Goal: Task Accomplishment & Management: Complete application form

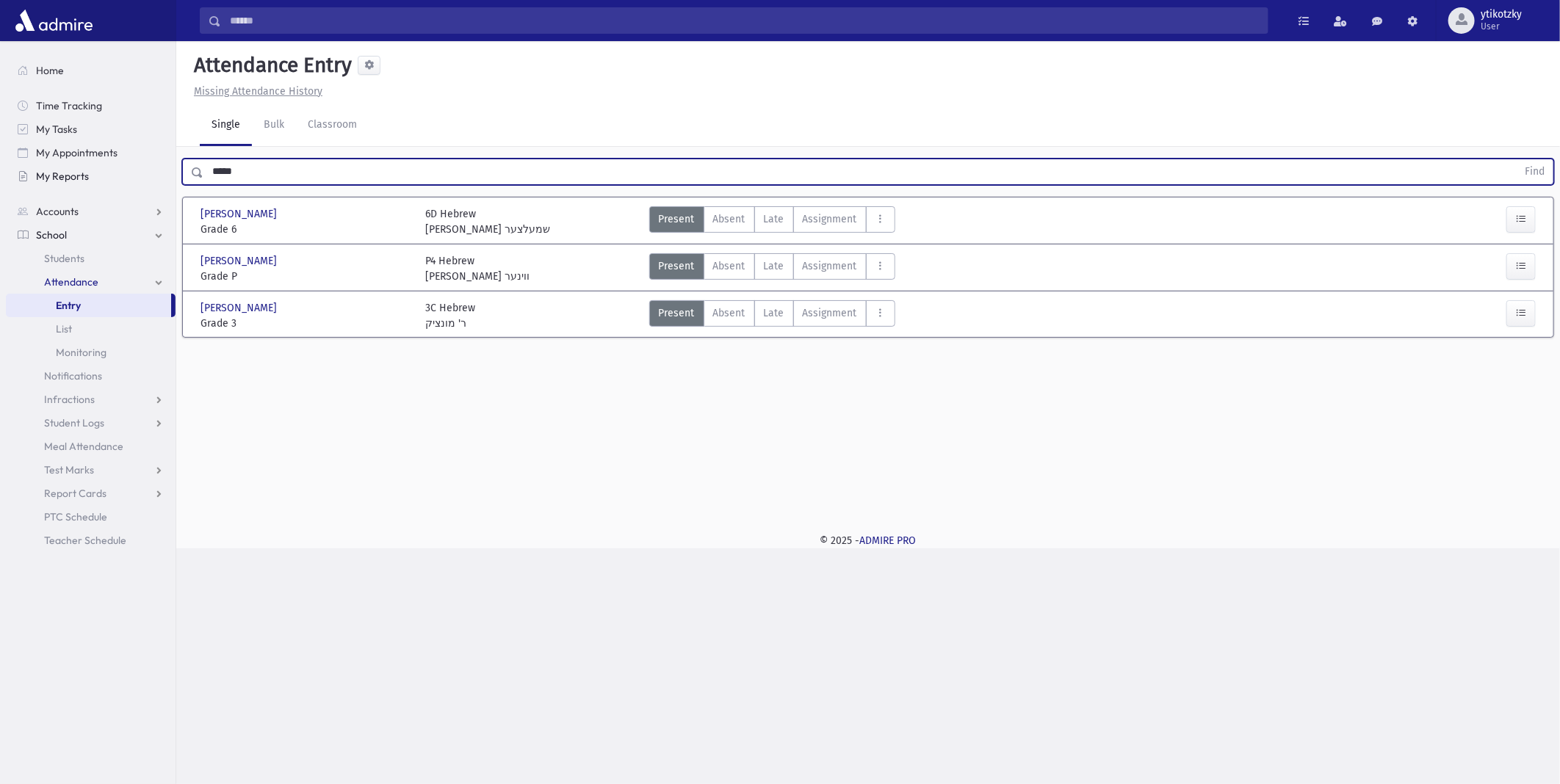
drag, startPoint x: 195, startPoint y: 165, endPoint x: 101, endPoint y: 165, distance: 94.0
click at [101, 165] on div "Search Results All Accounts" at bounding box center [780, 392] width 1560 height 784
type input "**********"
click at [1516, 159] on button "Find" at bounding box center [1535, 172] width 38 height 25
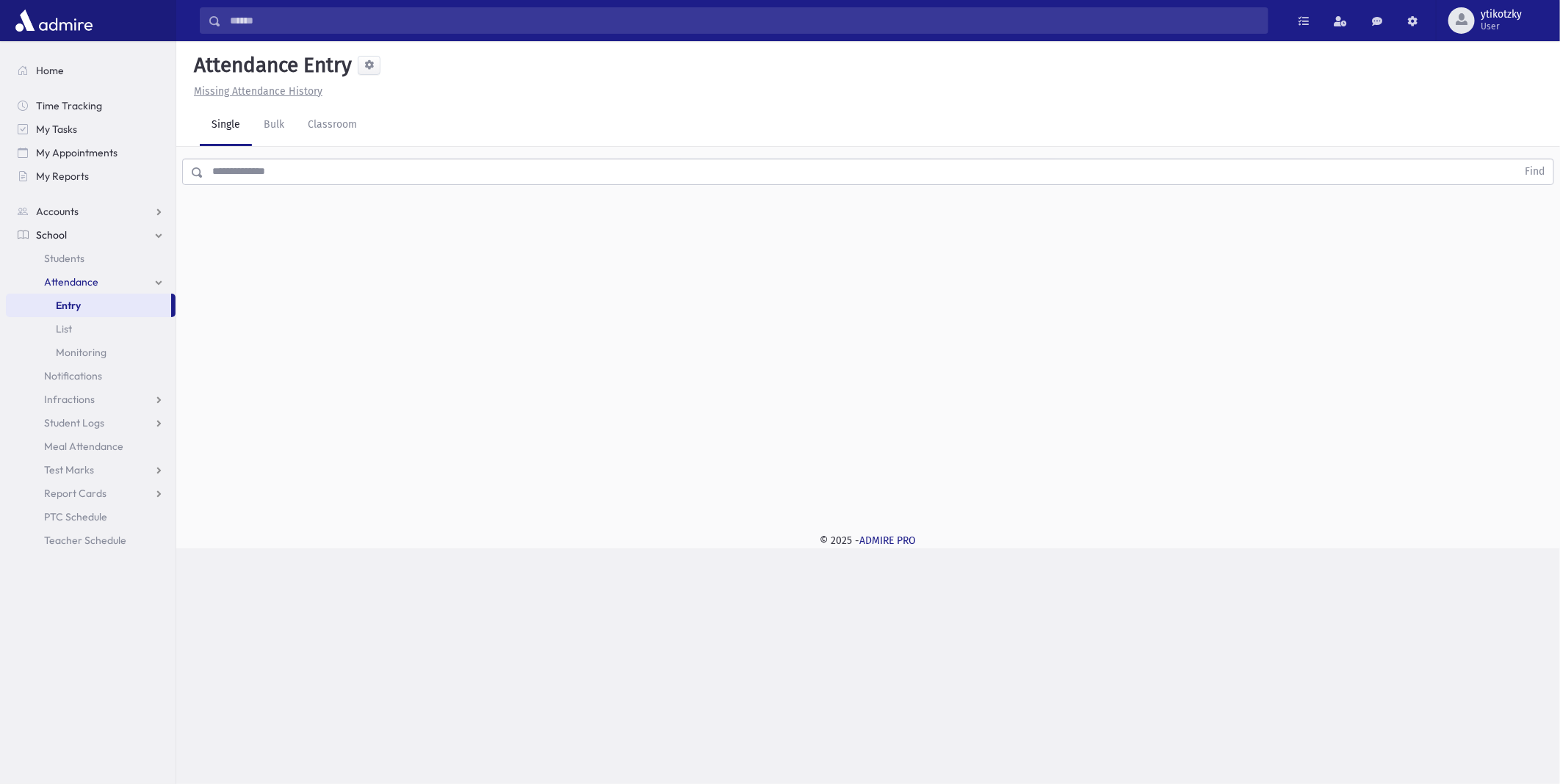
click at [441, 174] on input "text" at bounding box center [860, 172] width 1314 height 27
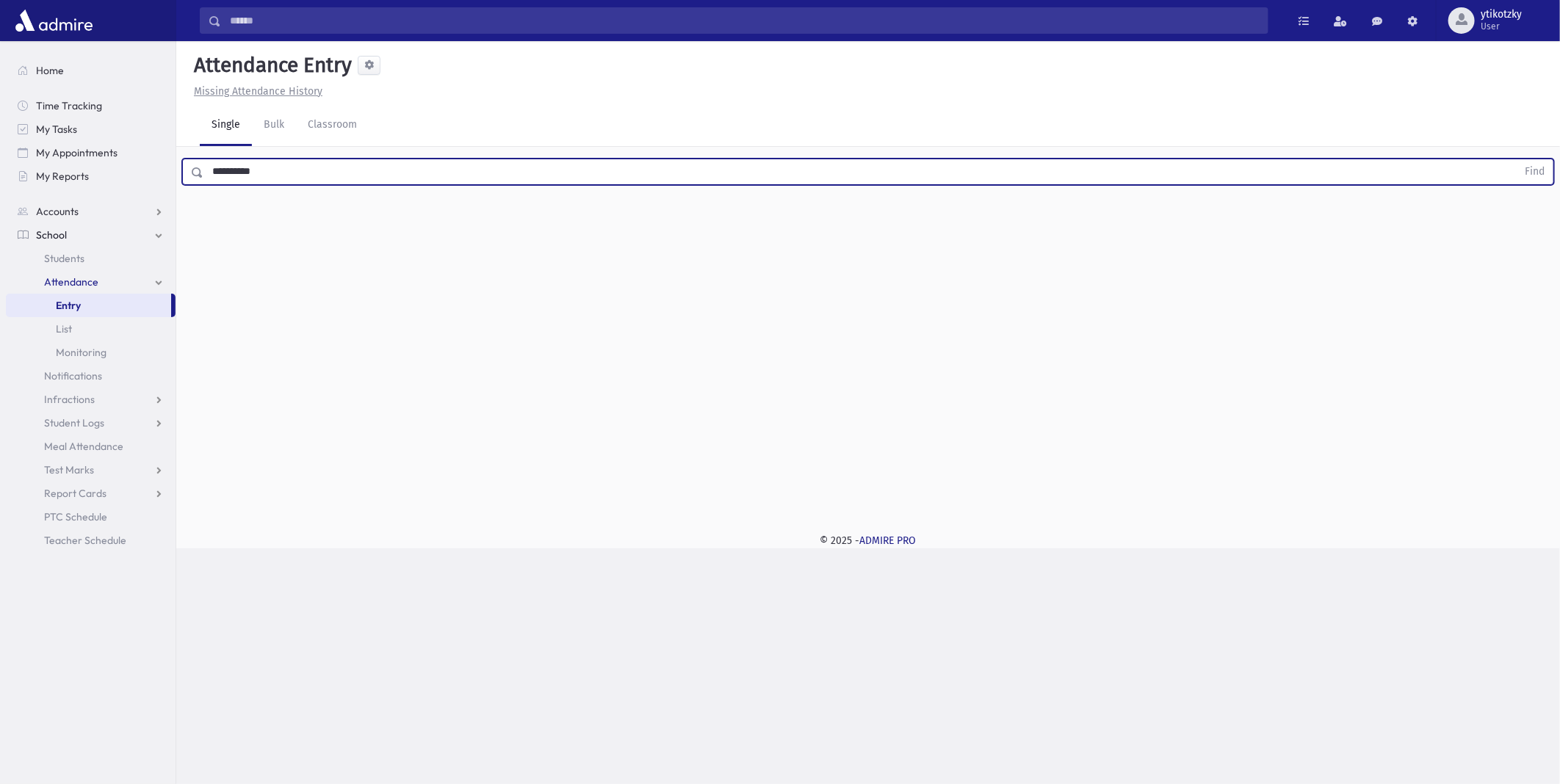
click at [1516, 159] on button "Find" at bounding box center [1535, 172] width 38 height 25
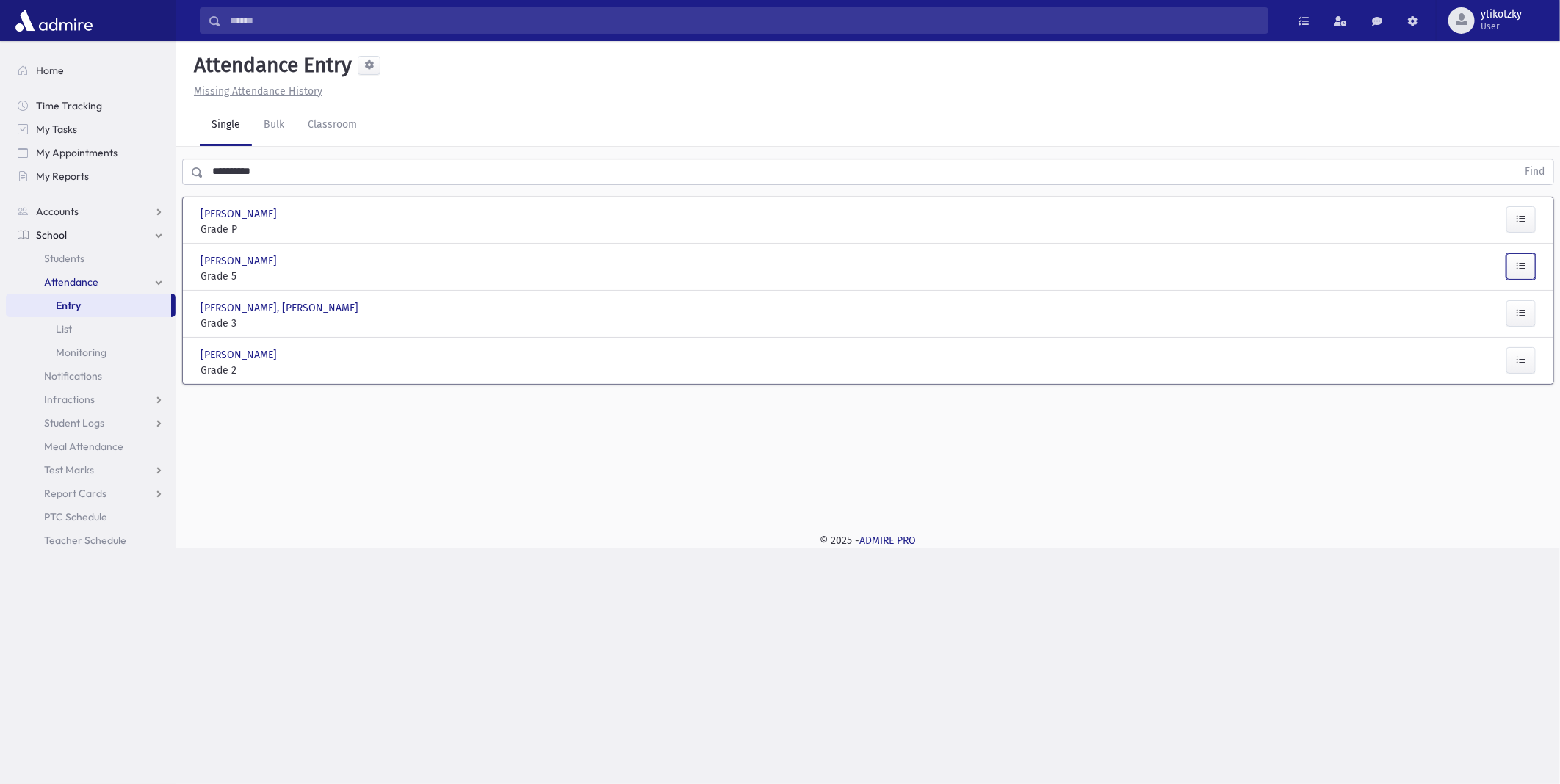
click at [1514, 270] on button "button" at bounding box center [1522, 267] width 30 height 27
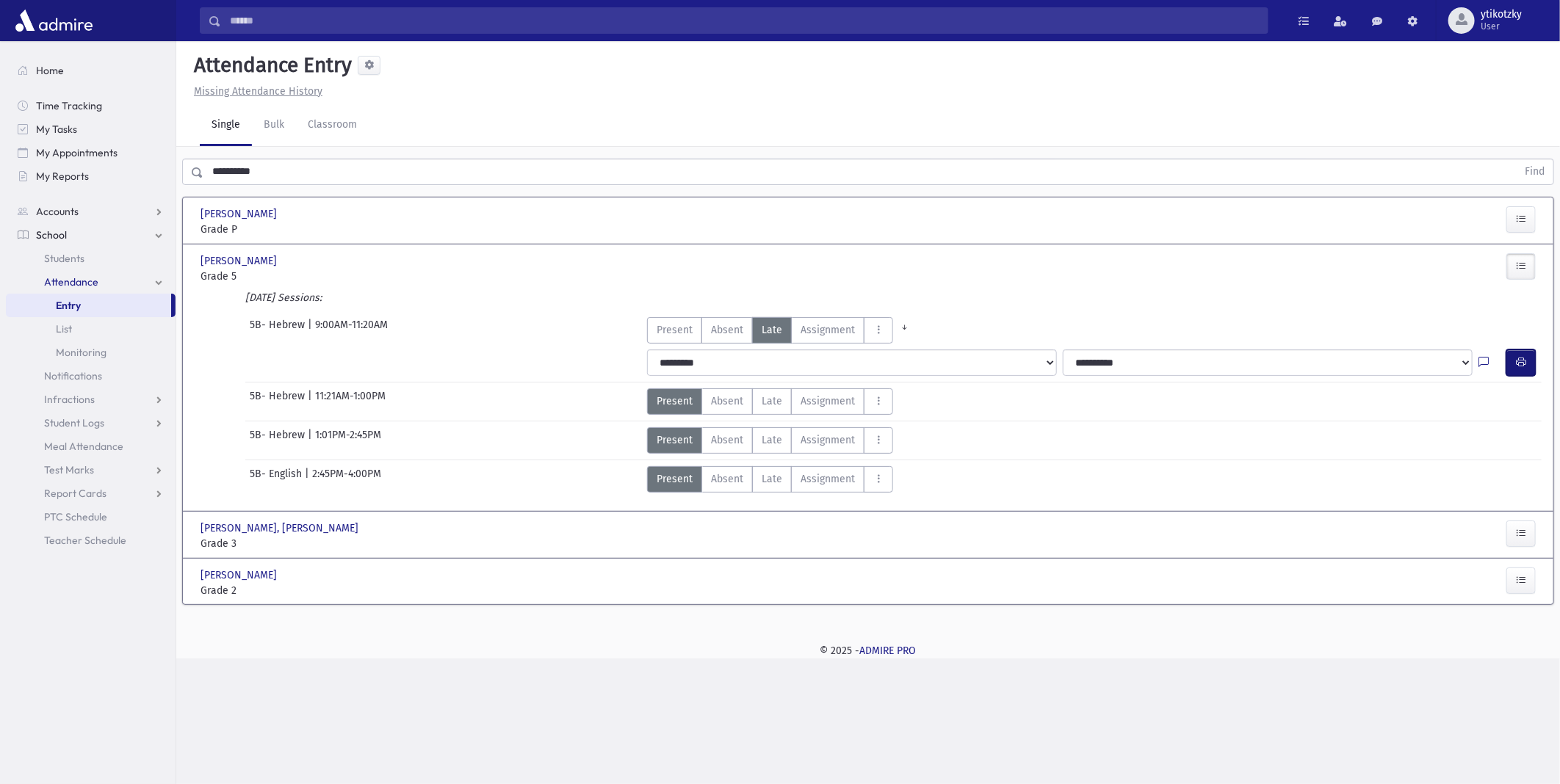
click at [1518, 360] on icon "button" at bounding box center [1521, 363] width 10 height 13
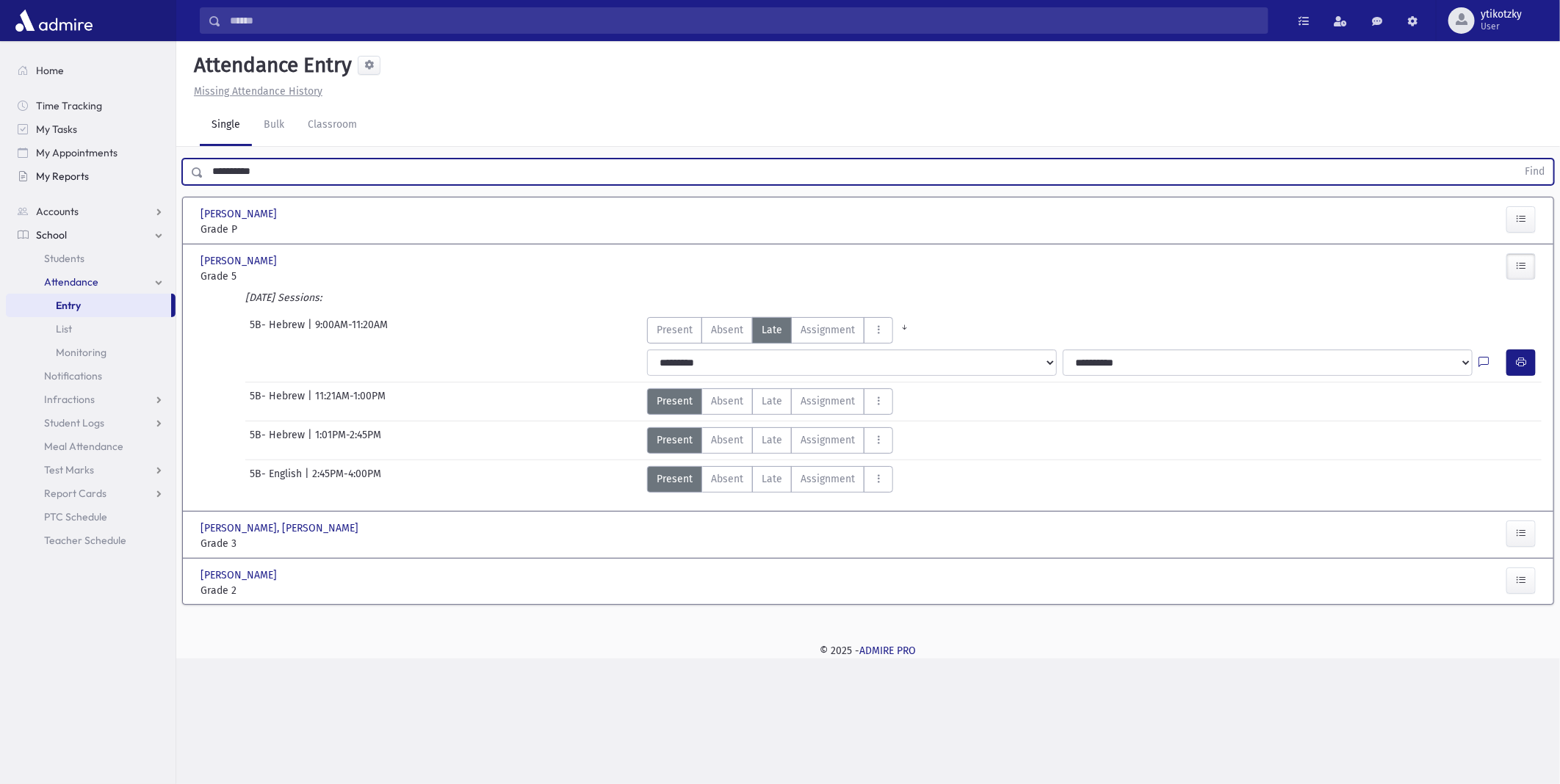
drag, startPoint x: 297, startPoint y: 175, endPoint x: 57, endPoint y: 174, distance: 240.0
click at [57, 174] on div "Search Results All Accounts" at bounding box center [780, 392] width 1560 height 784
click at [1516, 159] on button "Find" at bounding box center [1535, 172] width 38 height 25
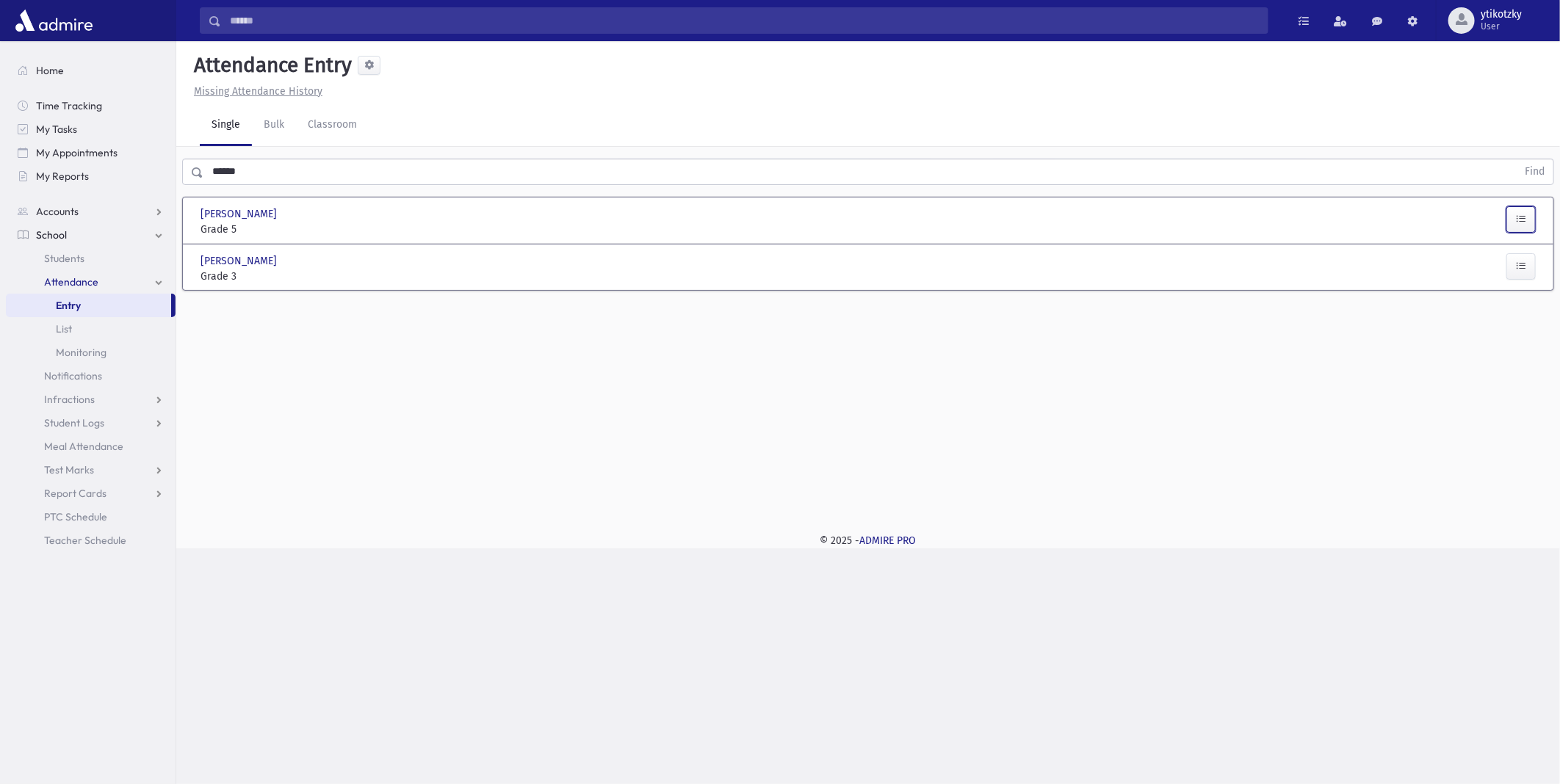
click at [1526, 221] on button "button" at bounding box center [1522, 220] width 30 height 27
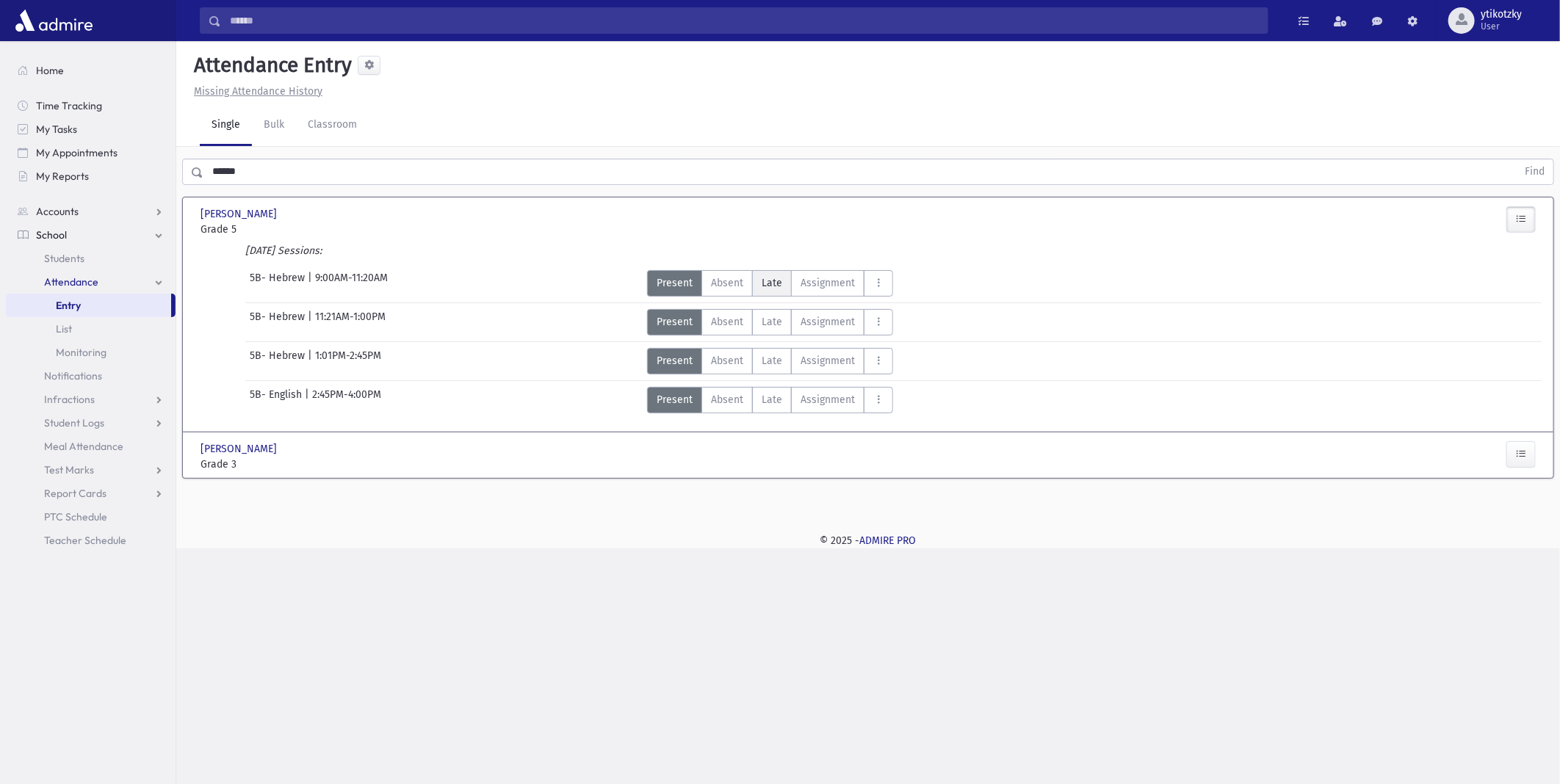
click at [761, 273] on label "[PERSON_NAME]" at bounding box center [772, 284] width 40 height 27
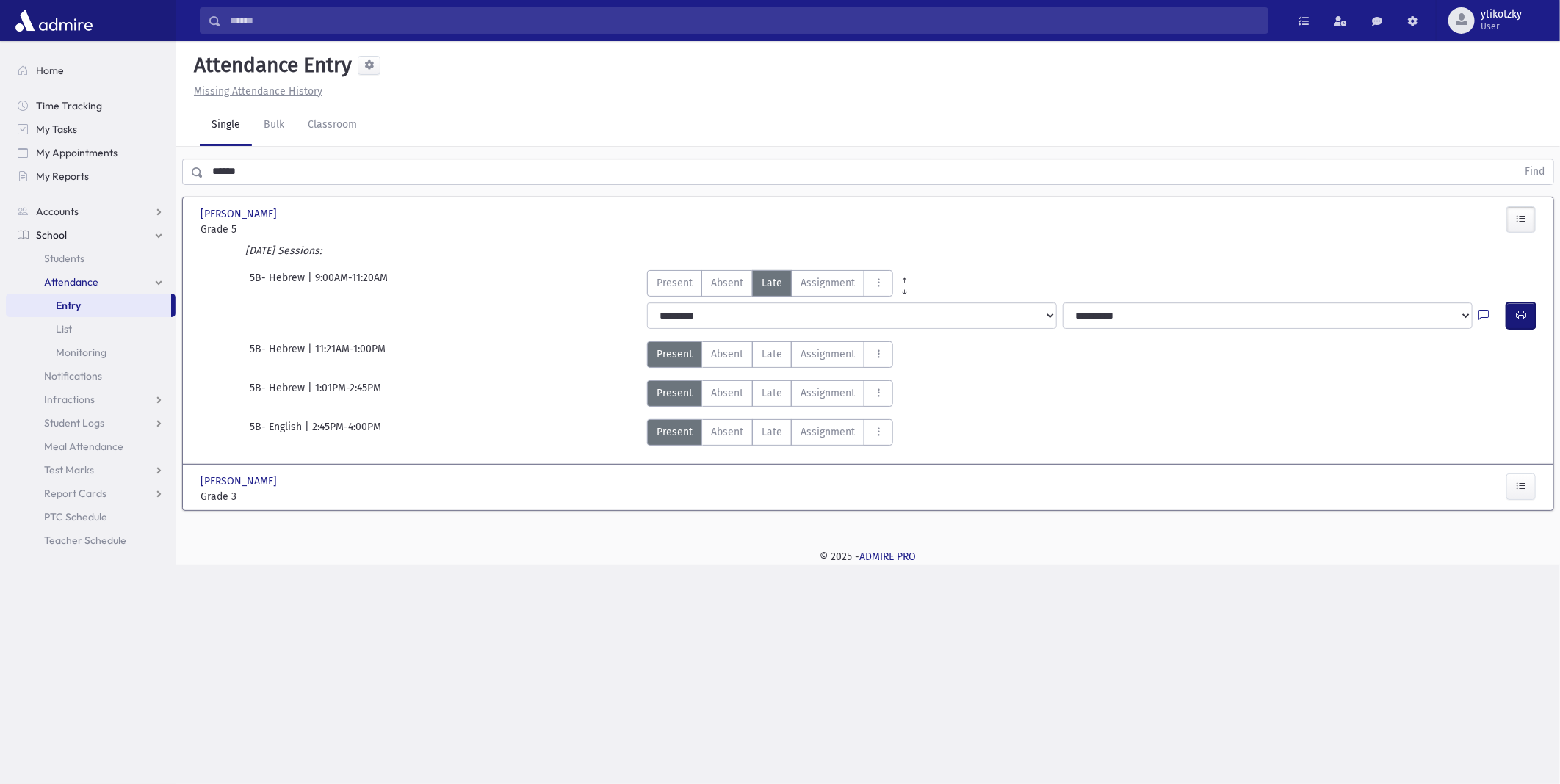
click at [1516, 309] on icon "button" at bounding box center [1521, 315] width 10 height 13
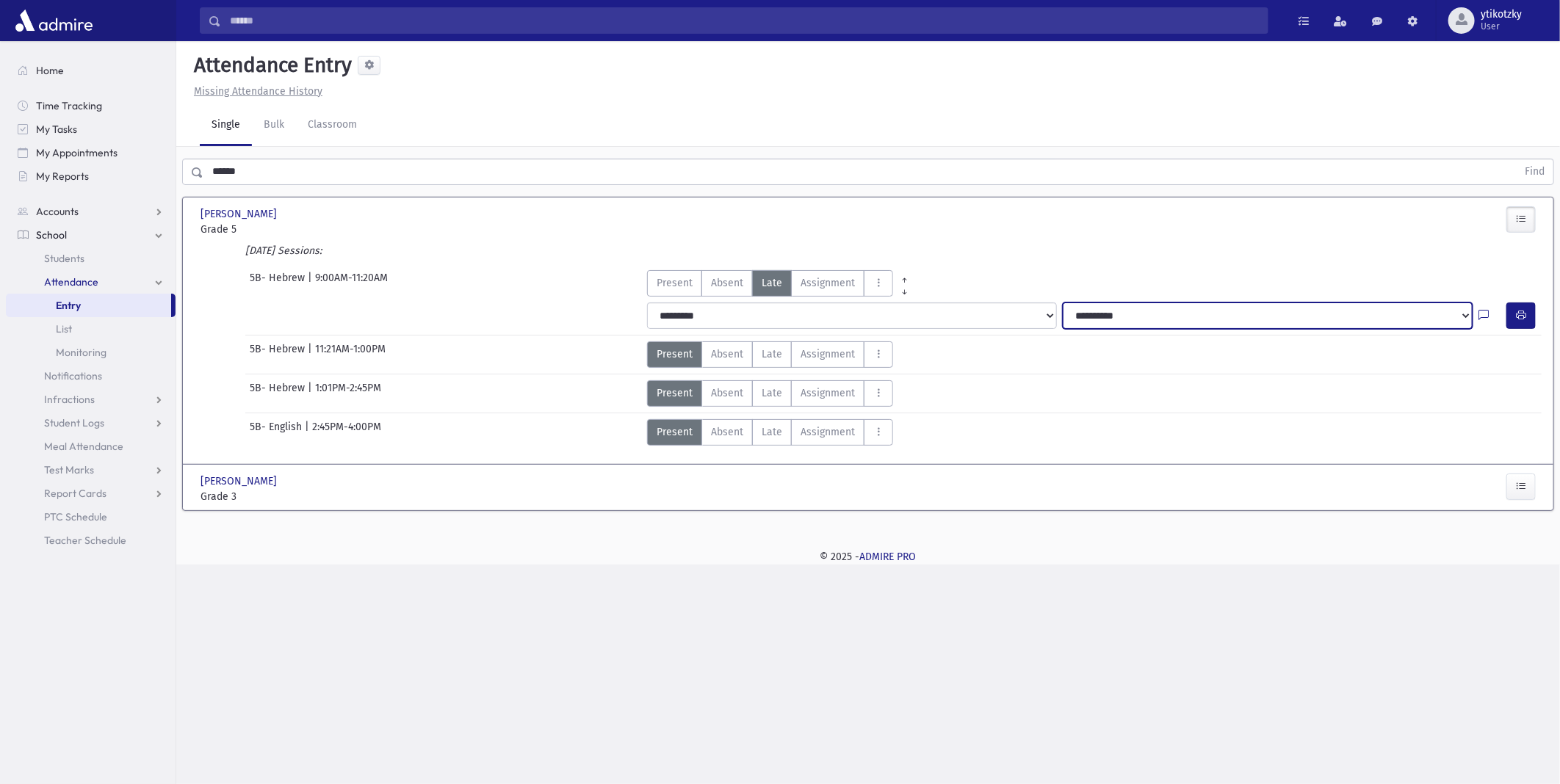
click at [1130, 317] on select "**********" at bounding box center [1268, 316] width 410 height 27
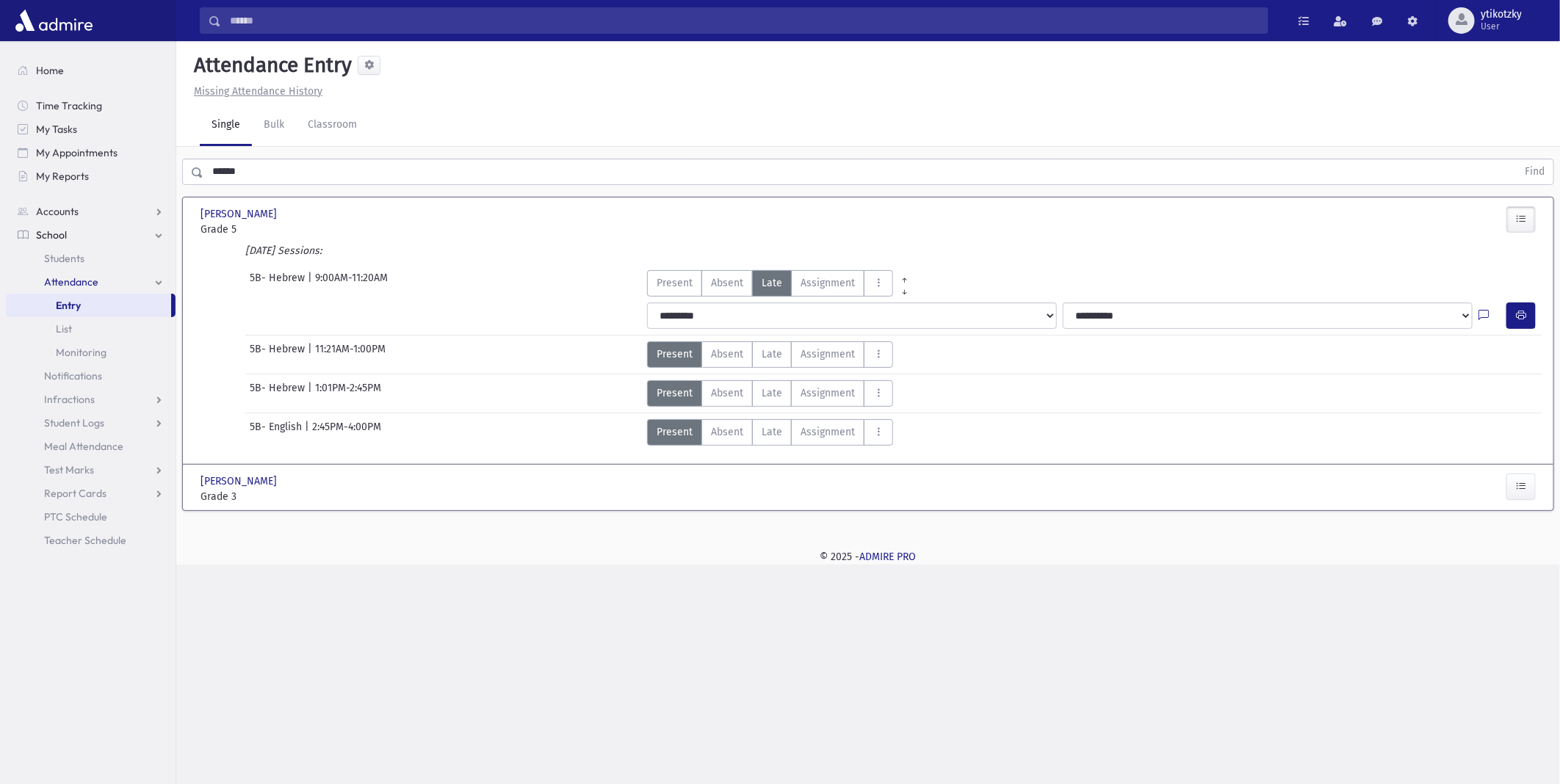
click at [827, 243] on div "[DATE] Sessions:" at bounding box center [868, 253] width 1347 height 21
click at [769, 431] on span "Late" at bounding box center [772, 432] width 20 height 16
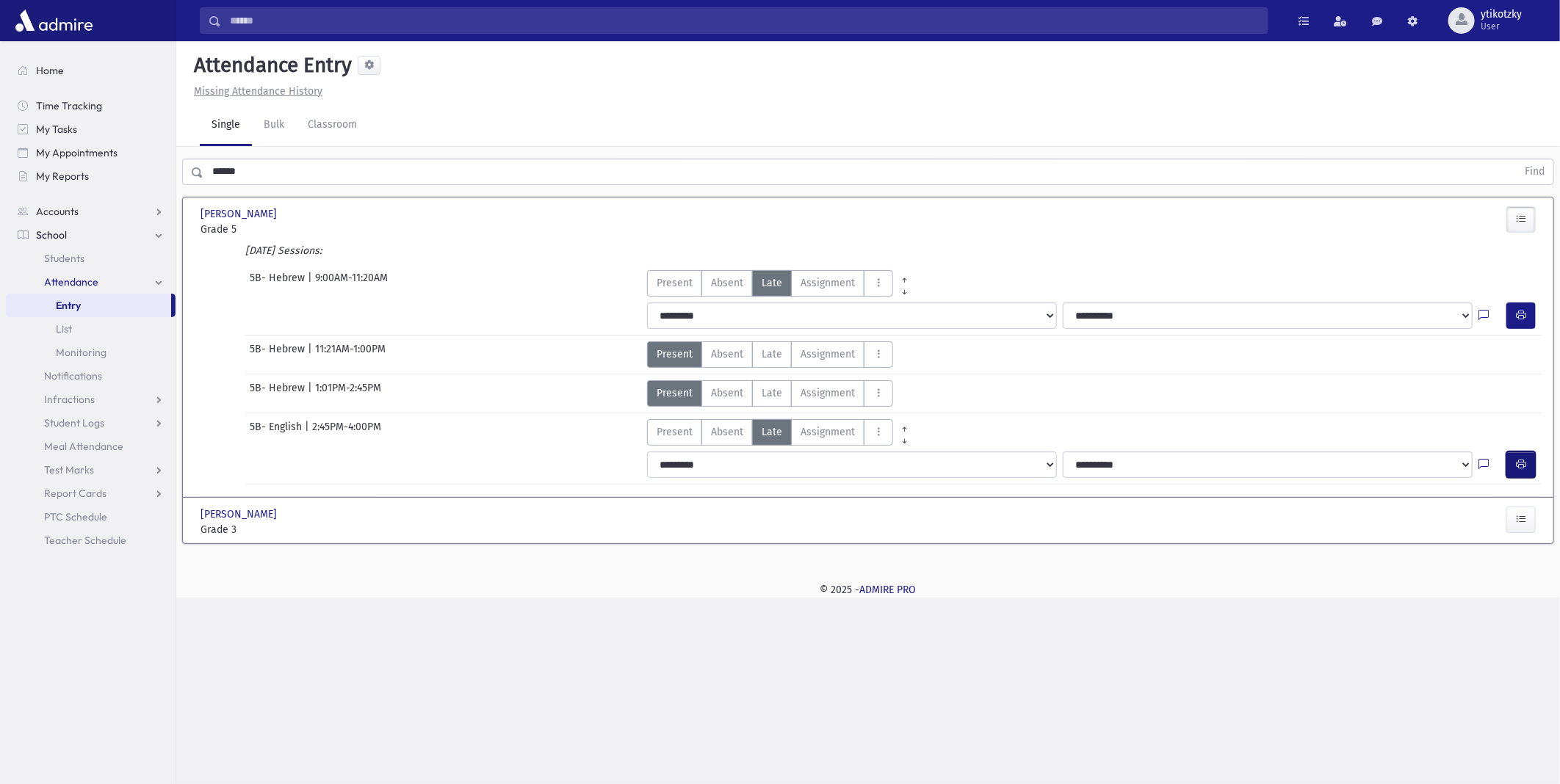
click at [1531, 461] on button "button" at bounding box center [1522, 465] width 30 height 27
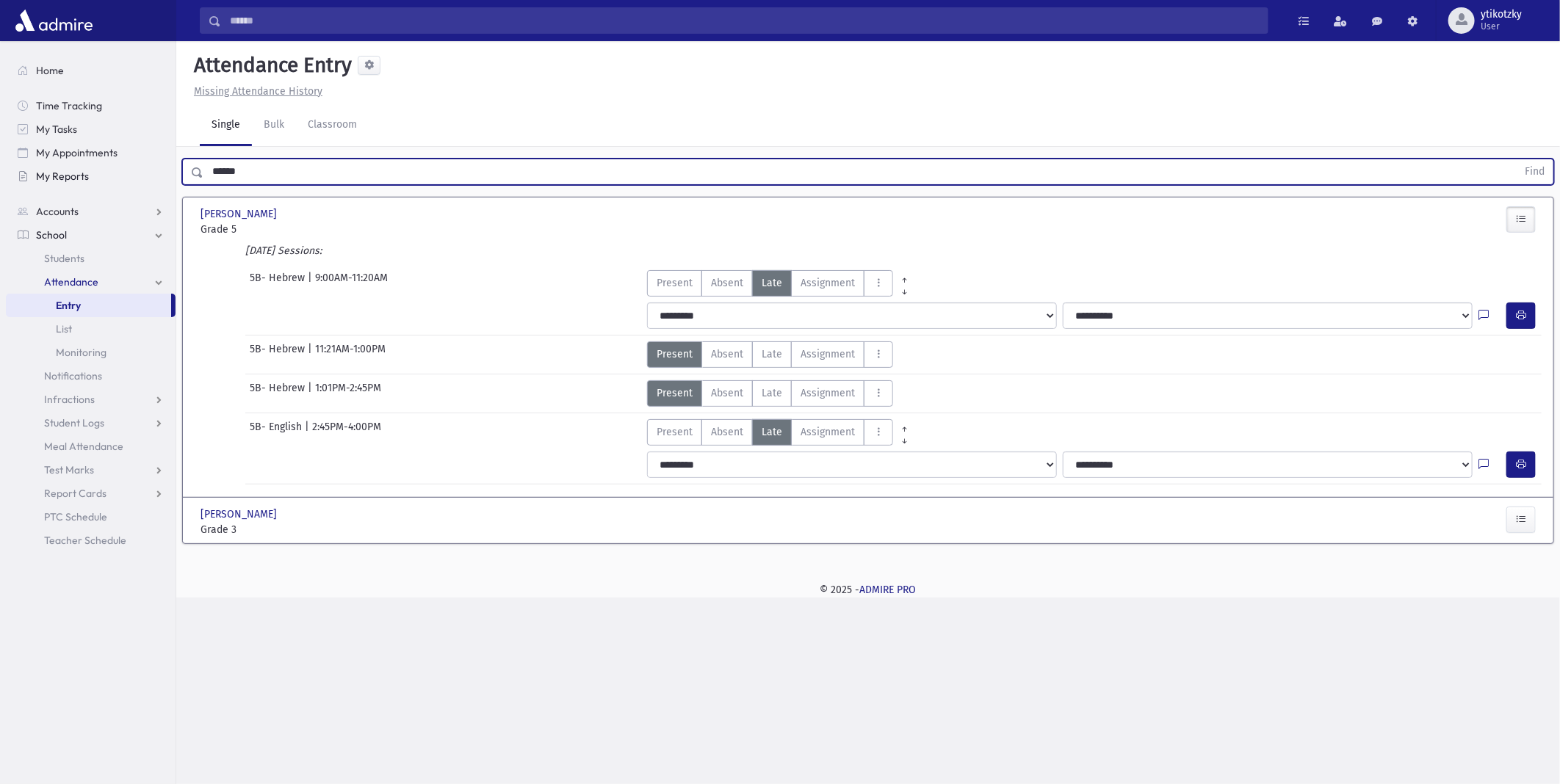
drag, startPoint x: 283, startPoint y: 171, endPoint x: 150, endPoint y: 170, distance: 133.0
click at [150, 170] on div "Search Results All Accounts" at bounding box center [780, 392] width 1560 height 784
click at [1516, 159] on button "Find" at bounding box center [1535, 172] width 38 height 25
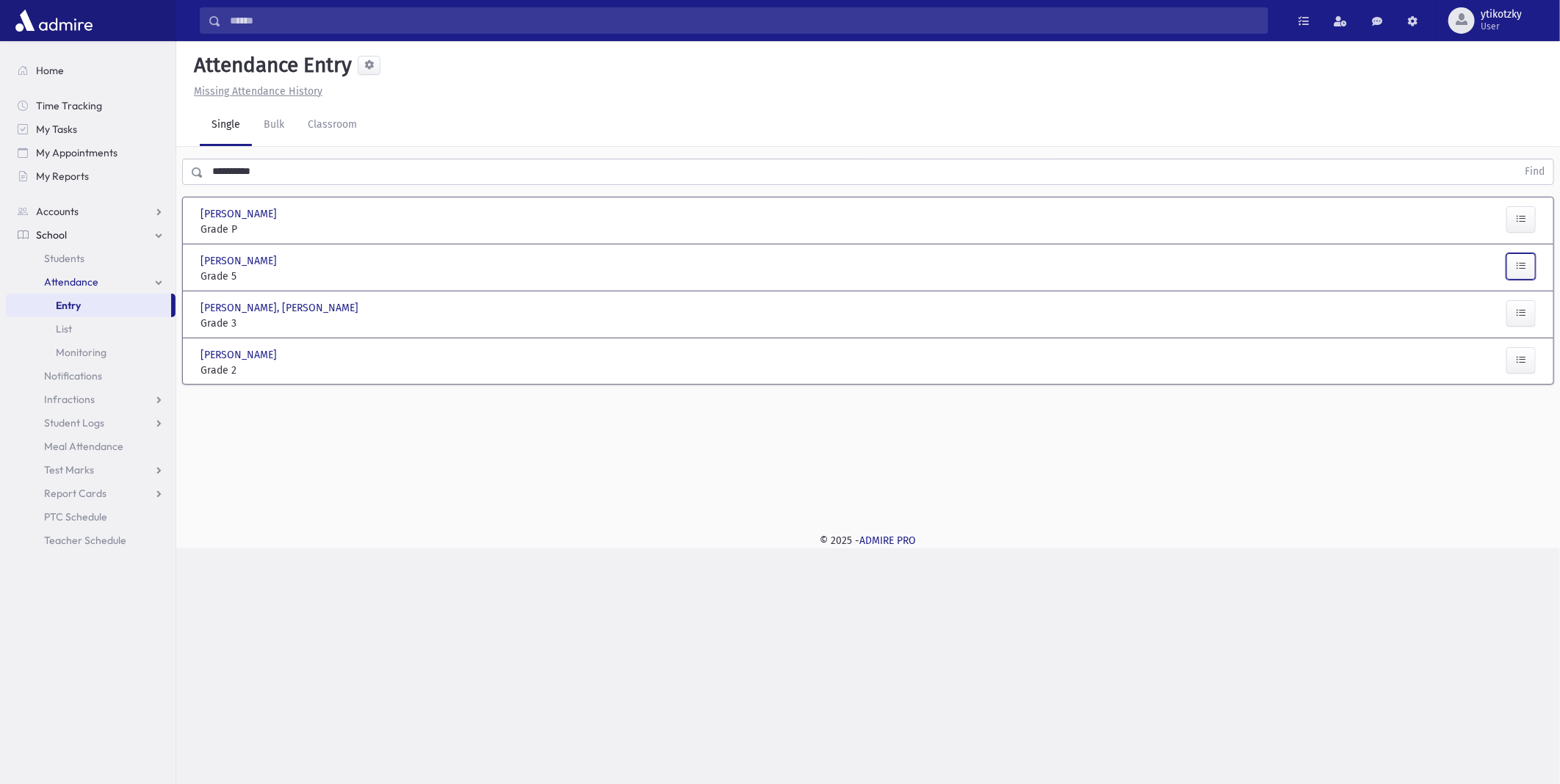
drag, startPoint x: 1523, startPoint y: 270, endPoint x: 1451, endPoint y: 273, distance: 72.1
click at [1522, 270] on button "button" at bounding box center [1522, 267] width 30 height 27
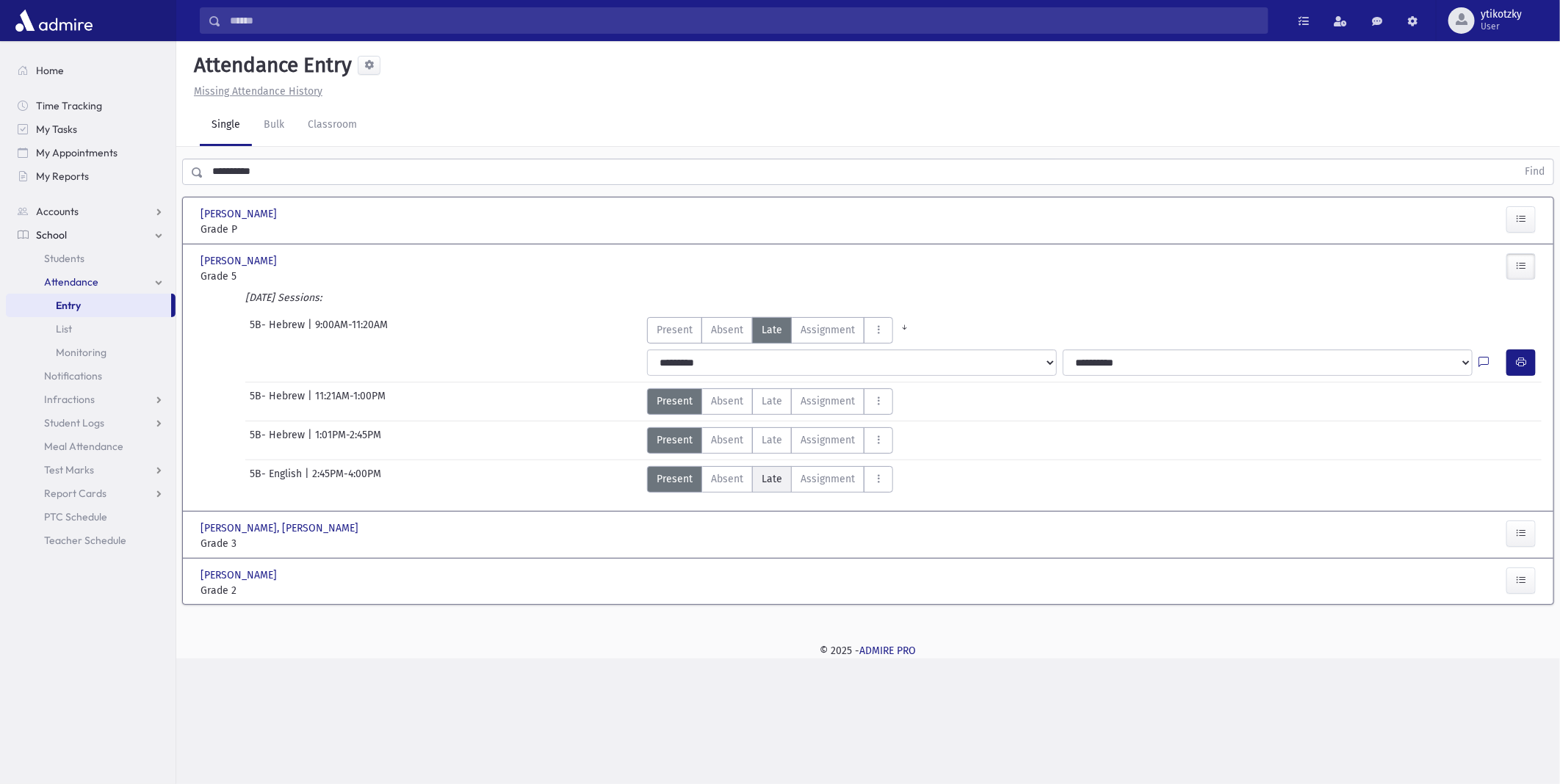
click at [787, 480] on label "[PERSON_NAME]" at bounding box center [772, 479] width 40 height 27
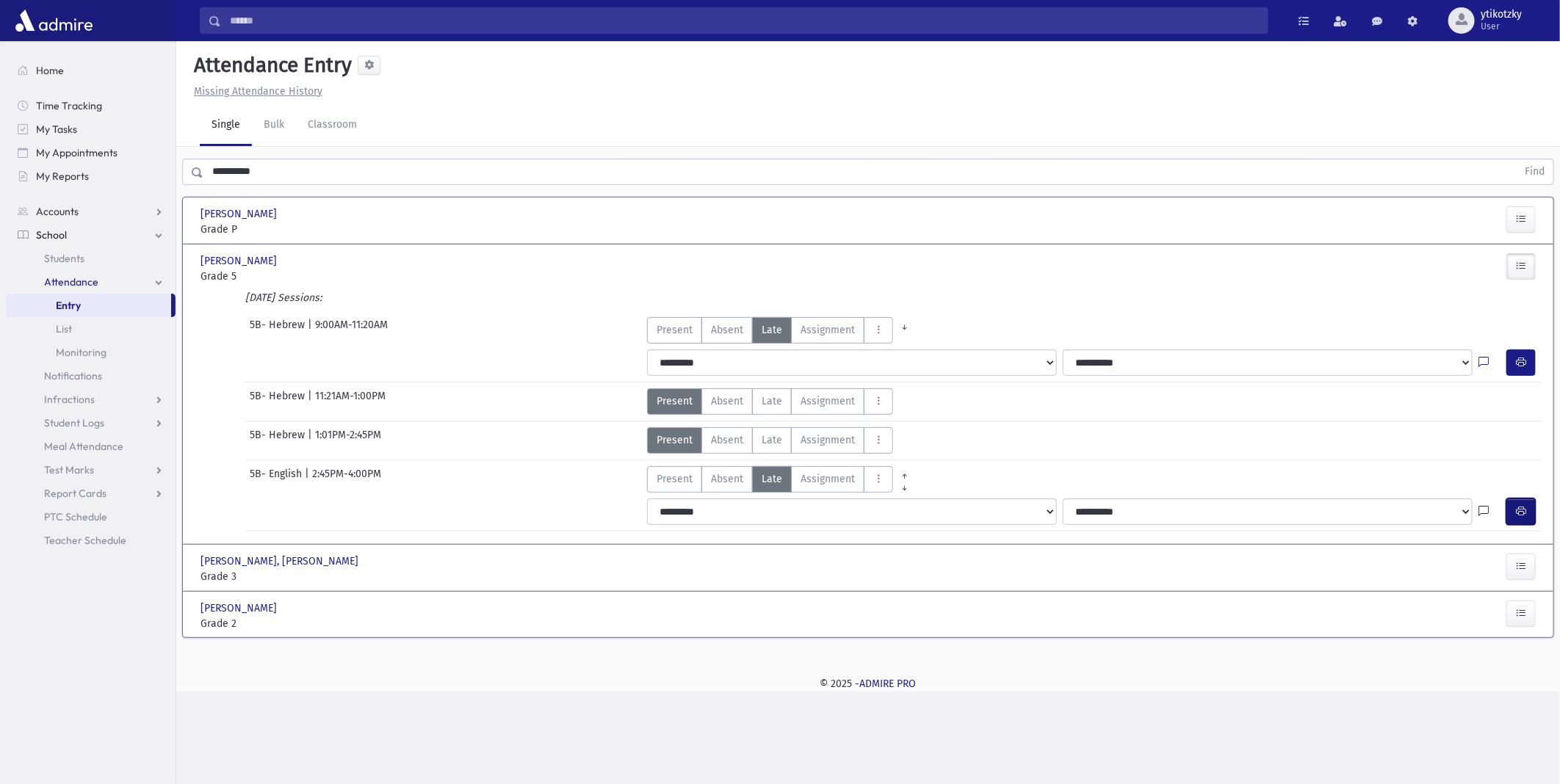
click at [1519, 516] on span "button" at bounding box center [1521, 511] width 10 height 13
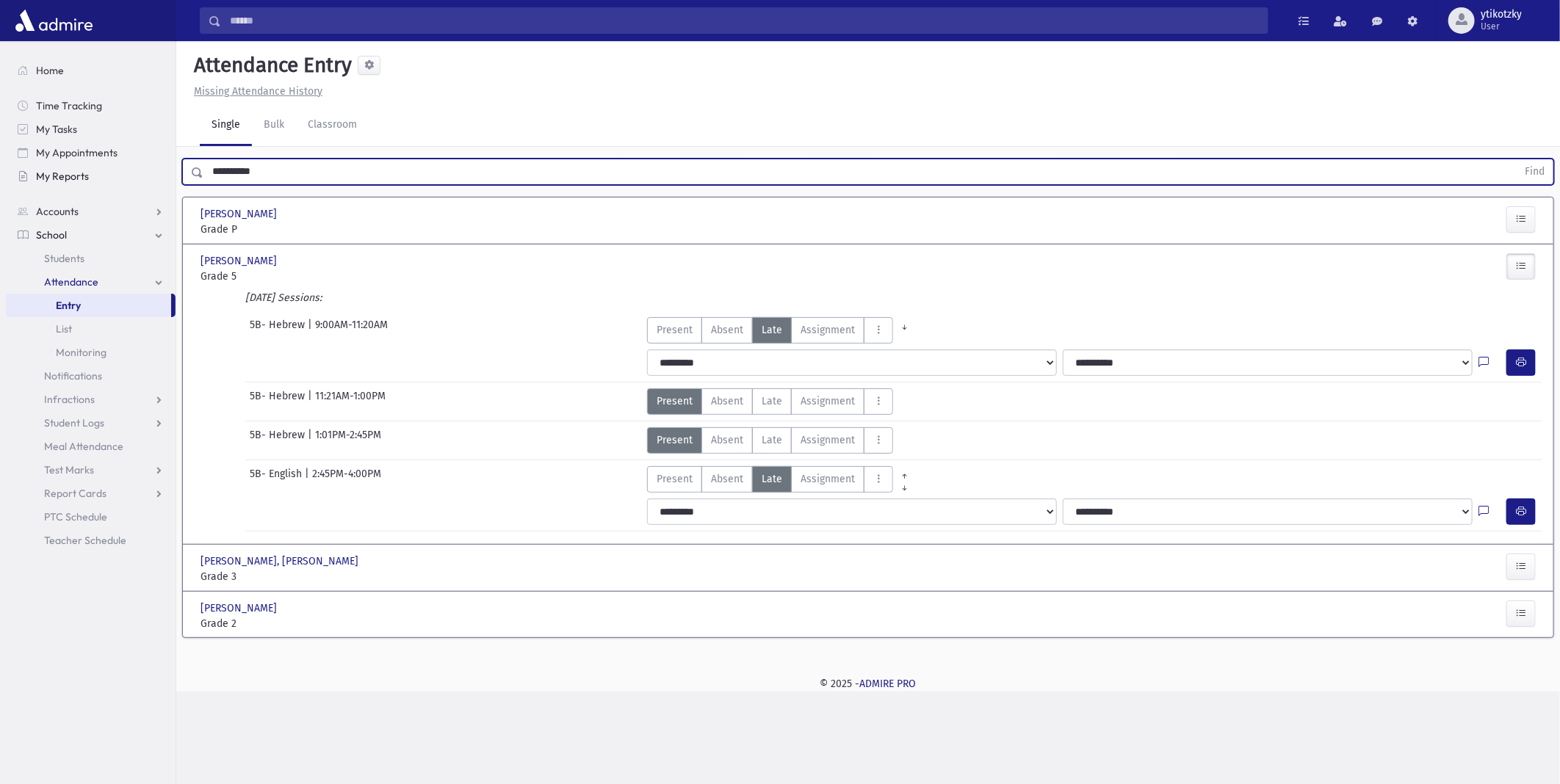
drag, startPoint x: 260, startPoint y: 177, endPoint x: 93, endPoint y: 177, distance: 167.0
click at [93, 177] on div "Search Results All Accounts" at bounding box center [780, 392] width 1560 height 784
type input "*"
type input "********"
click at [1516, 159] on button "Find" at bounding box center [1535, 172] width 38 height 25
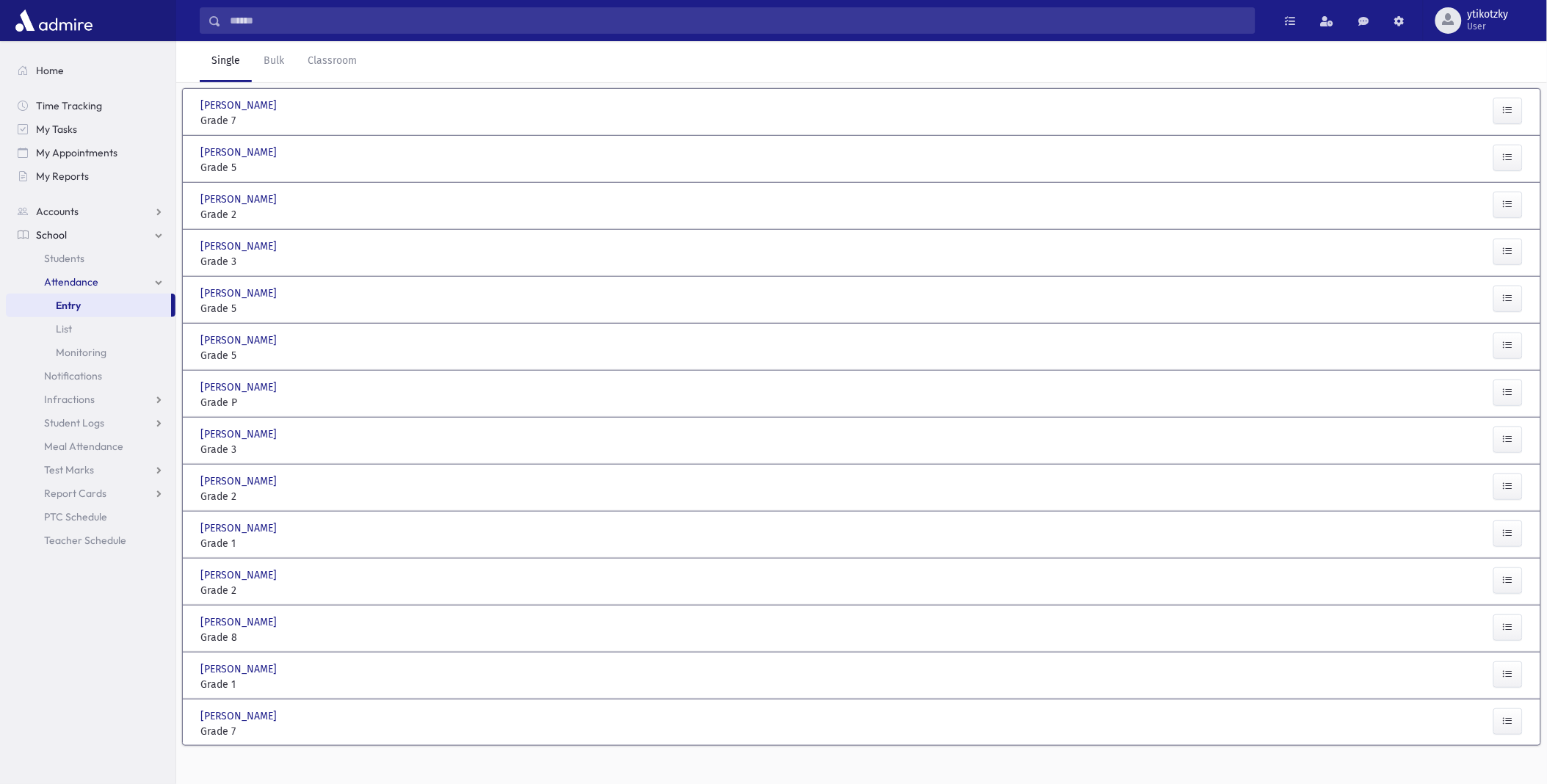
scroll to position [124, 0]
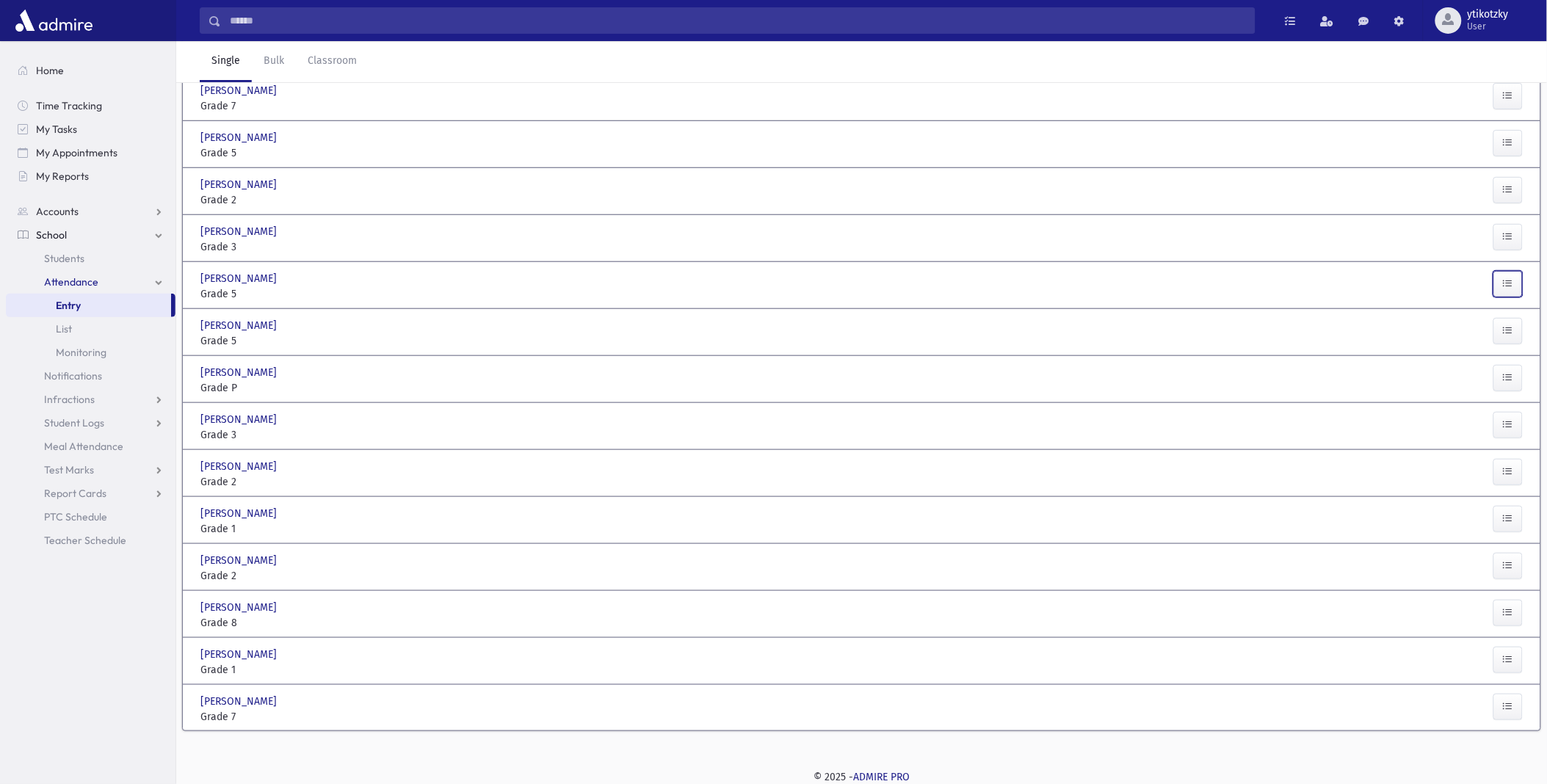
click at [1507, 286] on icon "button" at bounding box center [1508, 284] width 10 height 13
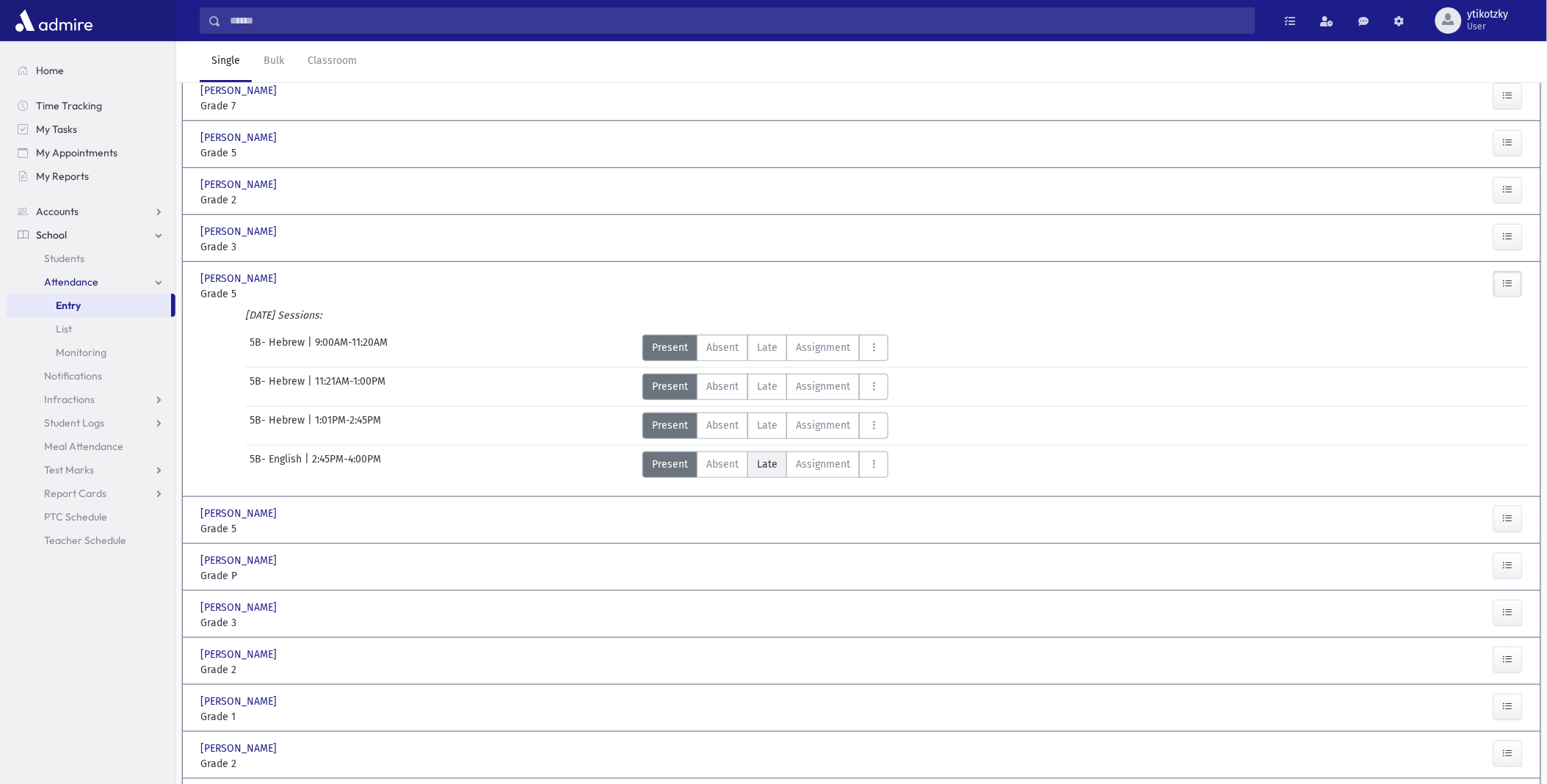
drag, startPoint x: 757, startPoint y: 459, endPoint x: 769, endPoint y: 460, distance: 12.0
click at [757, 460] on span "Late" at bounding box center [767, 464] width 20 height 16
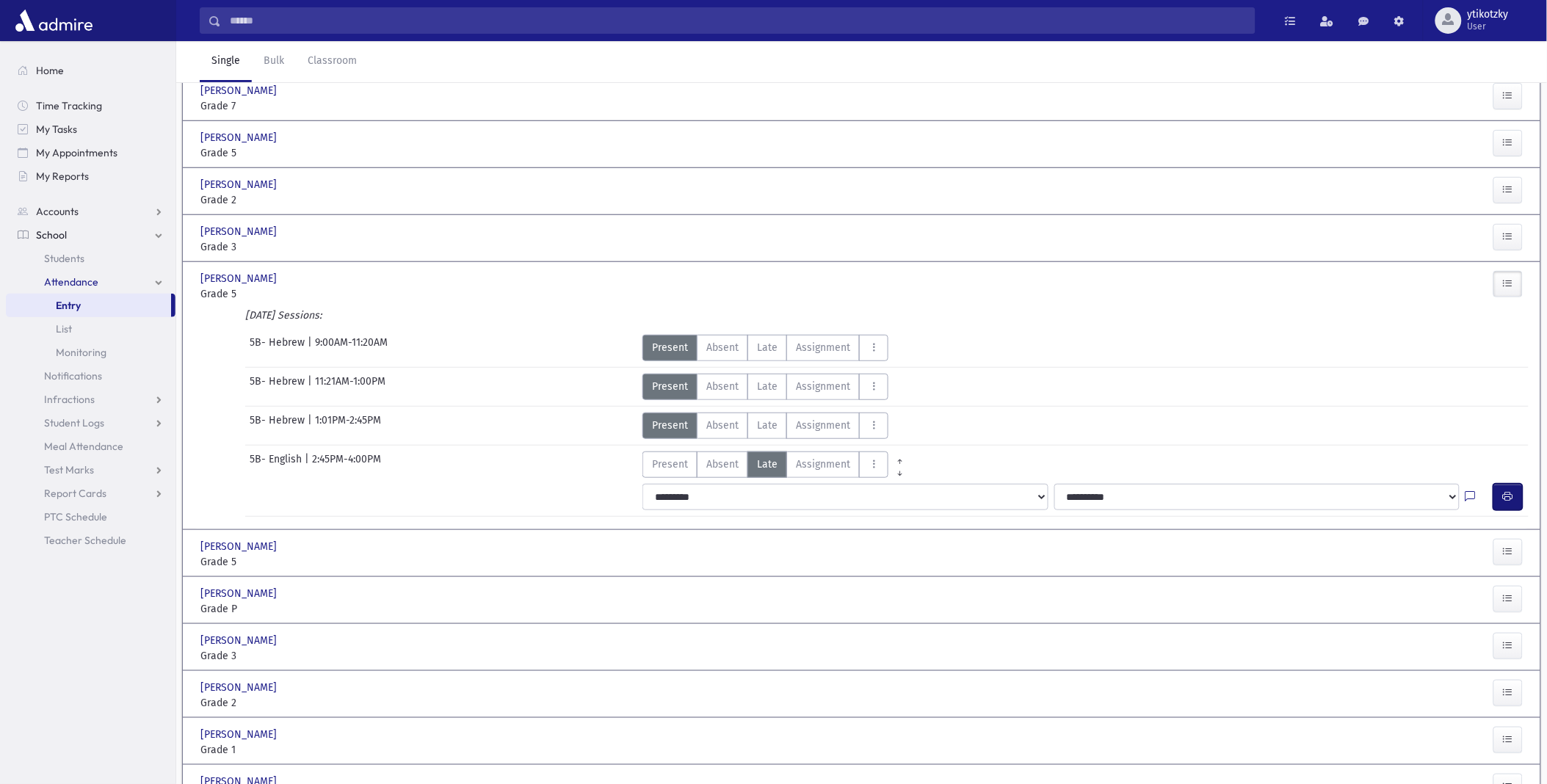
click at [1509, 505] on button "button" at bounding box center [1509, 497] width 30 height 27
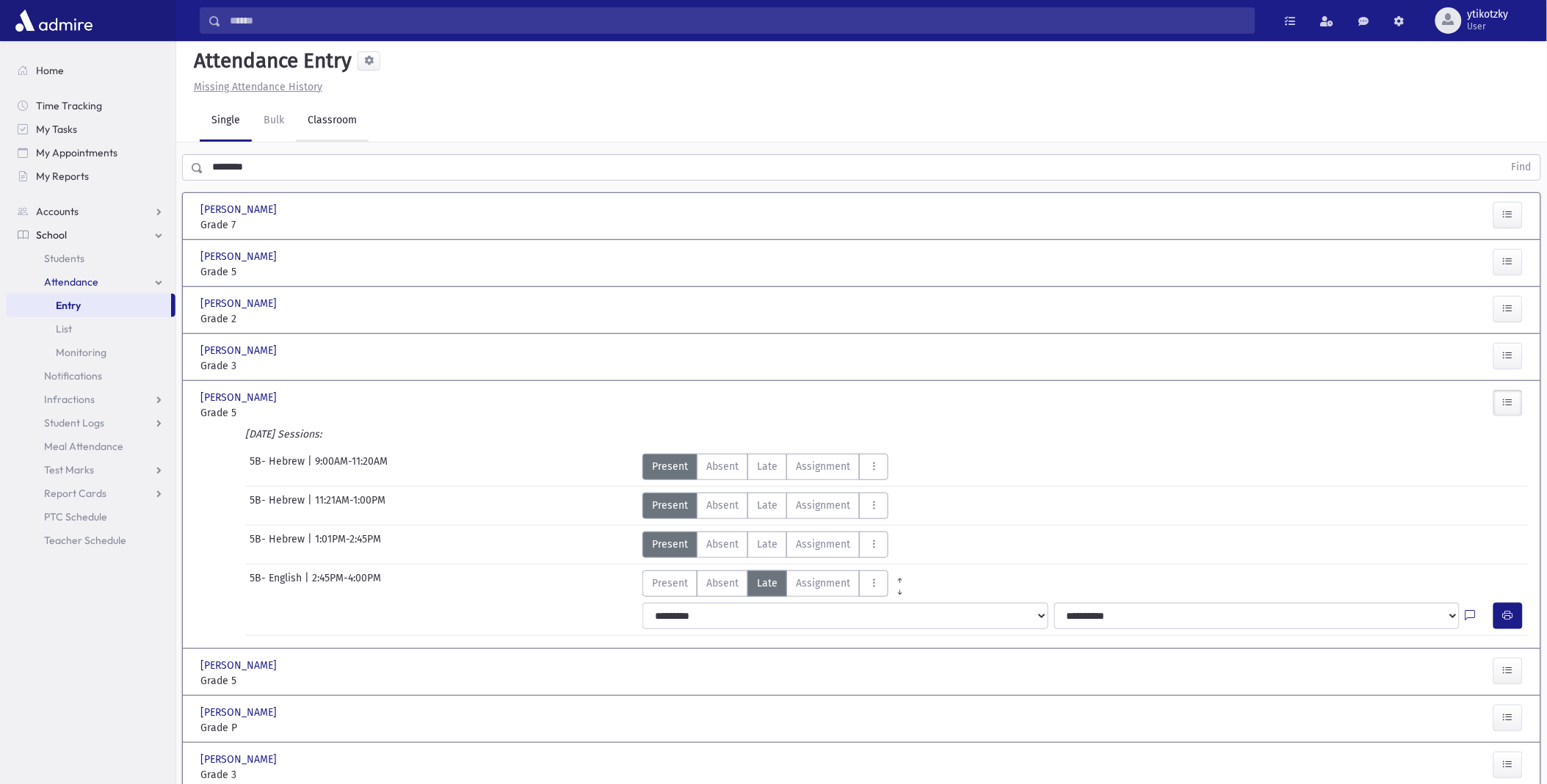
scroll to position [0, 0]
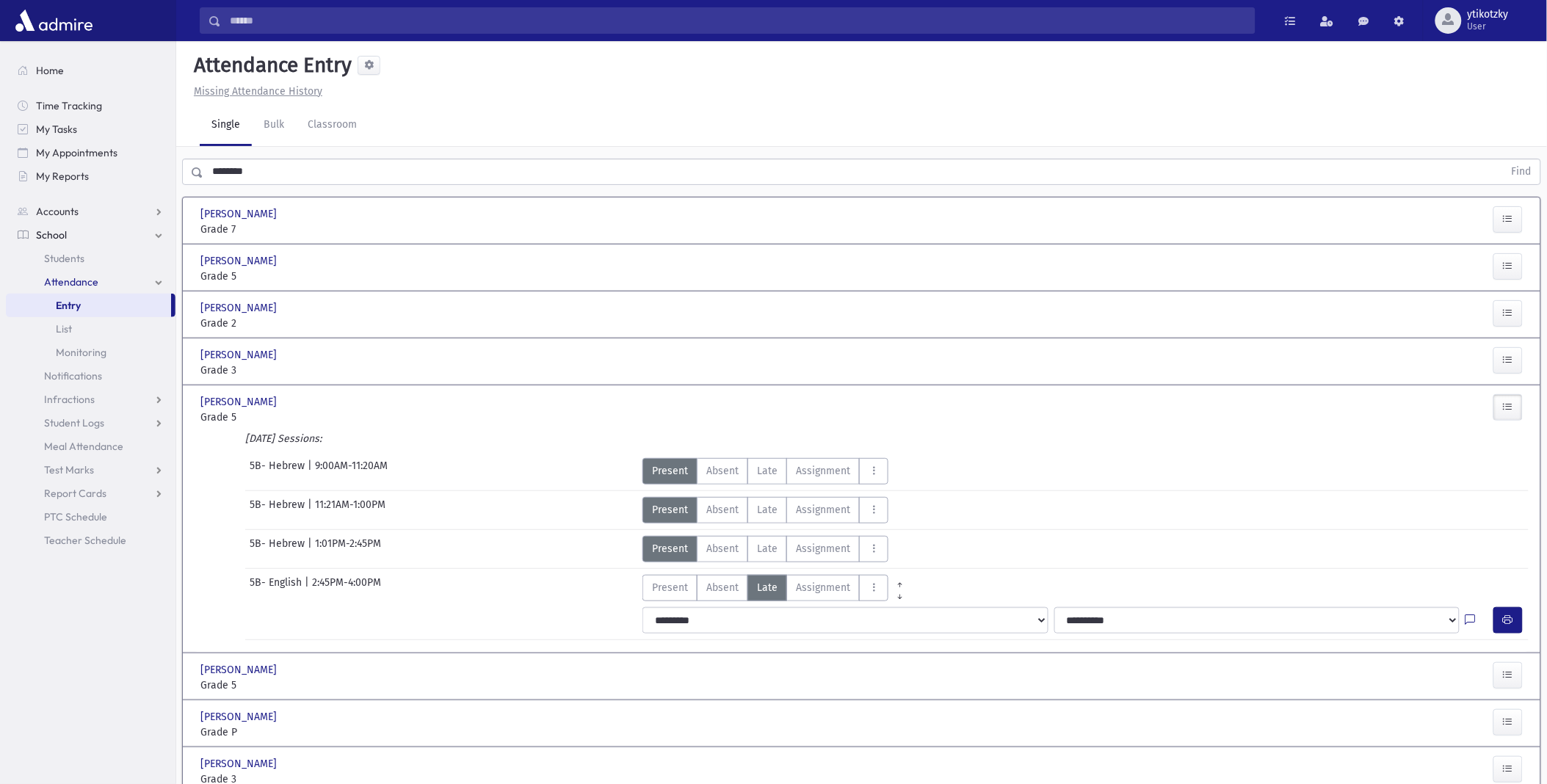
drag, startPoint x: 260, startPoint y: 176, endPoint x: -4, endPoint y: 174, distance: 264.0
click at [0, 174] on html "Search Results All Accounts Students" at bounding box center [773, 392] width 1547 height 784
